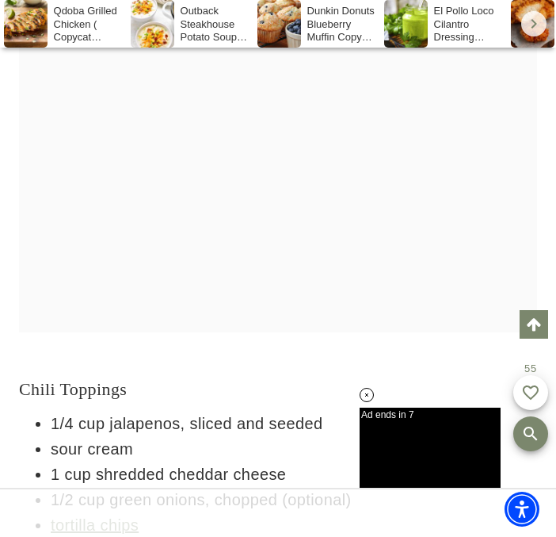
scroll to position [3725, 0]
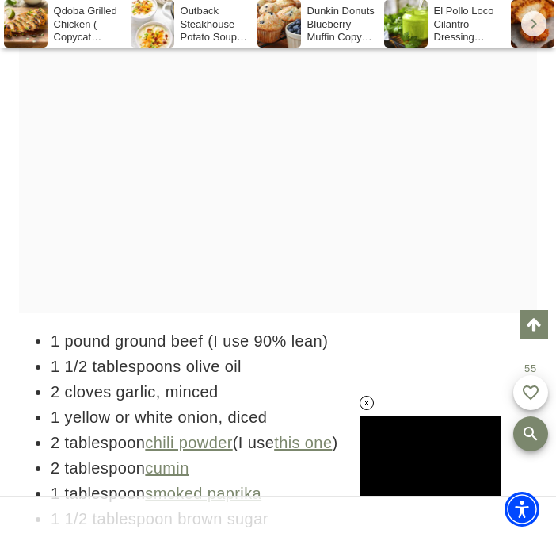
scroll to position [2932, 0]
